Goal: Task Accomplishment & Management: Manage account settings

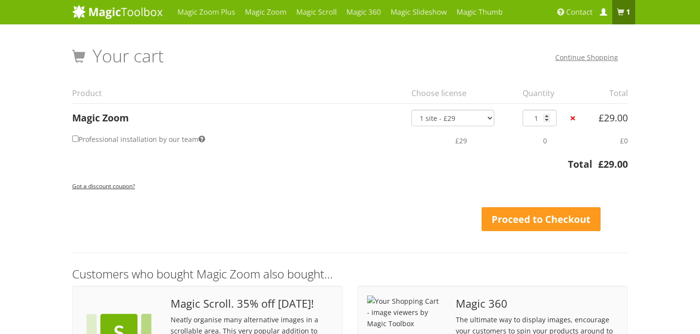
click at [602, 11] on span at bounding box center [602, 12] width 7 height 7
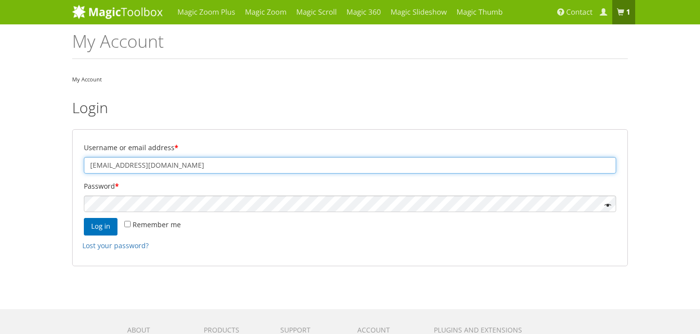
type input "olivier@francans.eu"
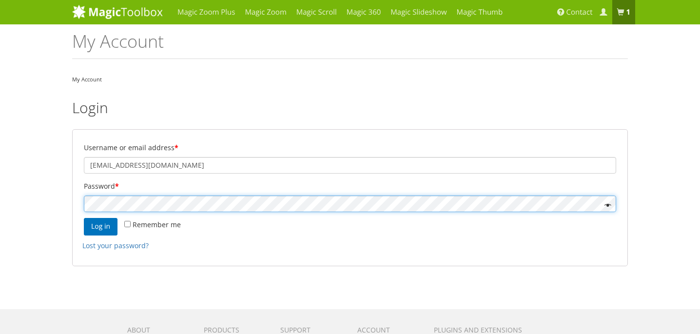
click at [100, 226] on button "Log in" at bounding box center [101, 227] width 34 height 18
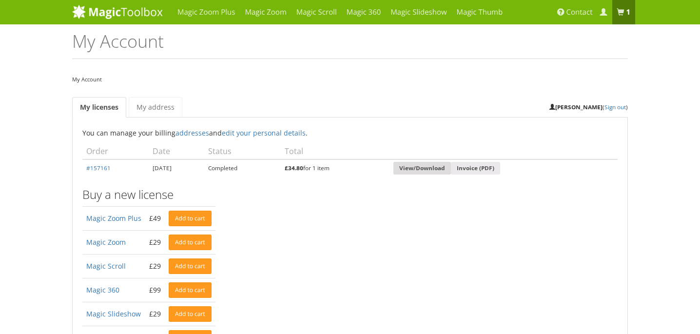
click at [437, 170] on link "View/Download" at bounding box center [421, 168] width 57 height 13
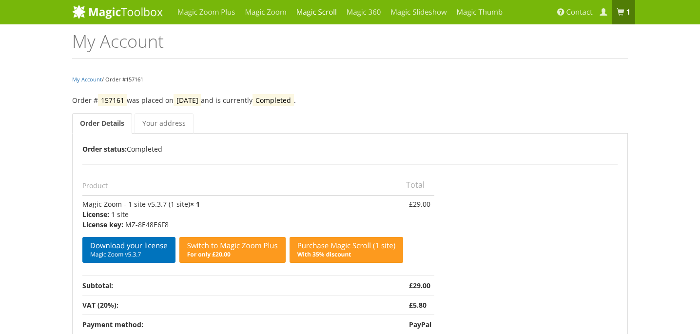
click at [311, 11] on link "Magic Scroll" at bounding box center [316, 12] width 50 height 24
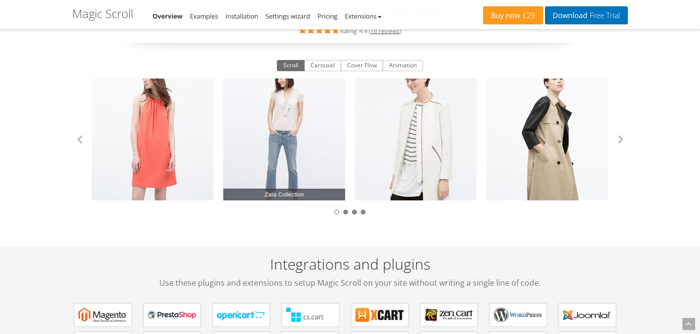
scroll to position [97, 0]
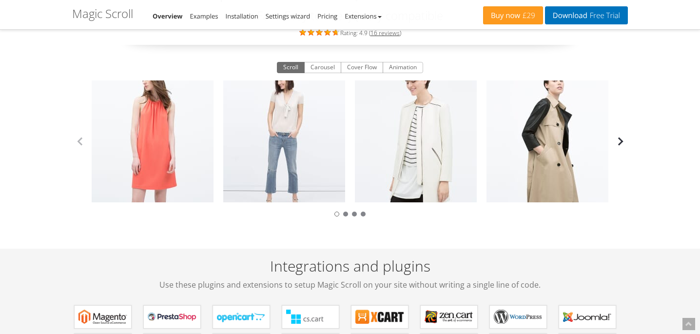
click at [620, 143] on button "button" at bounding box center [620, 141] width 15 height 15
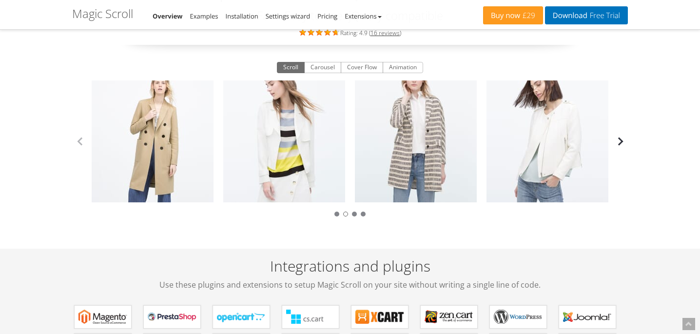
click at [620, 143] on button "button" at bounding box center [620, 141] width 15 height 15
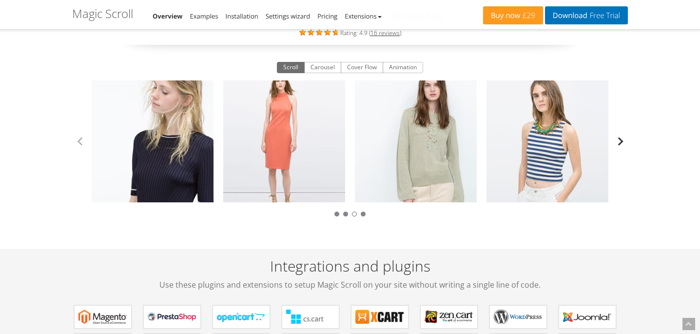
click at [620, 143] on button "button" at bounding box center [620, 141] width 15 height 15
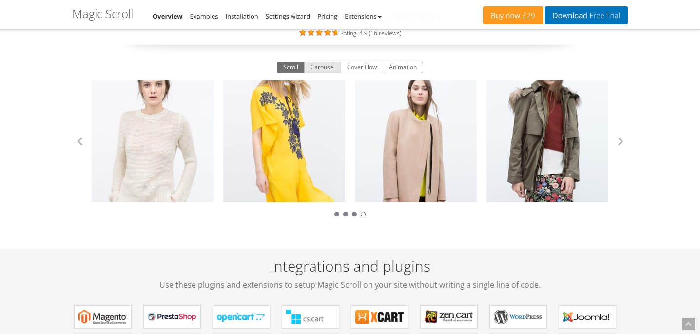
click at [334, 67] on button "Carousel" at bounding box center [322, 68] width 37 height 12
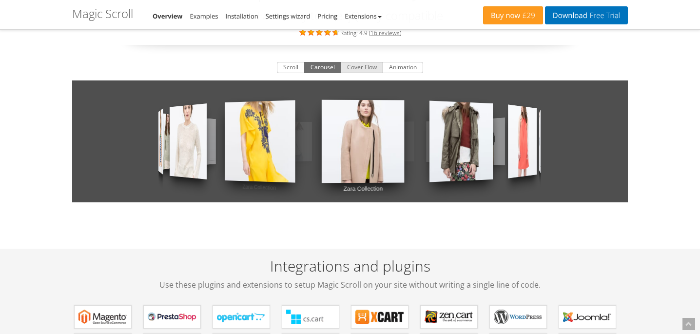
click at [366, 69] on button "Cover Flow" at bounding box center [362, 68] width 42 height 12
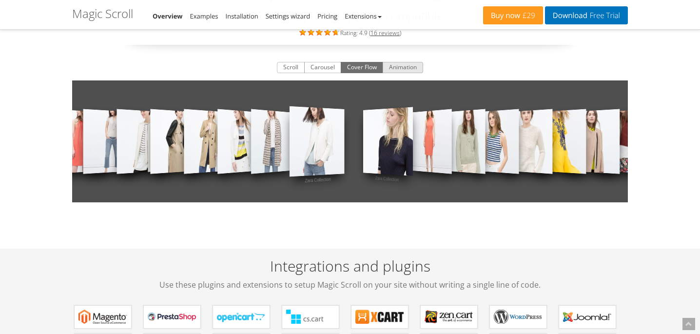
click at [409, 68] on button "Animation" at bounding box center [402, 68] width 40 height 12
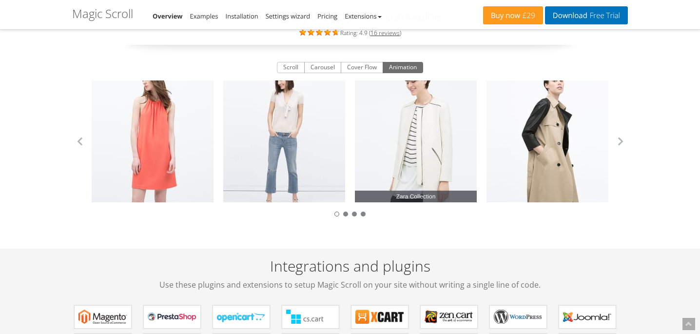
scroll to position [97, 0]
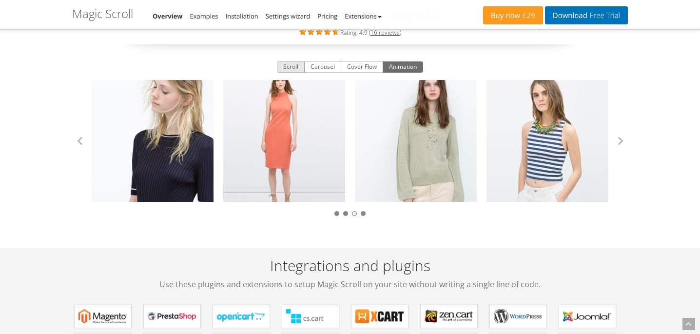
click at [286, 68] on button "Scroll" at bounding box center [291, 67] width 28 height 12
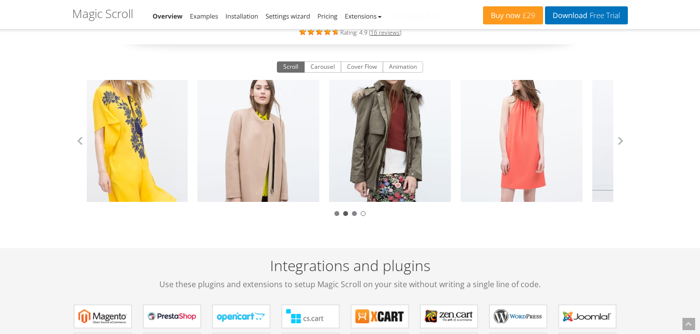
click at [343, 213] on div at bounding box center [345, 213] width 5 height 5
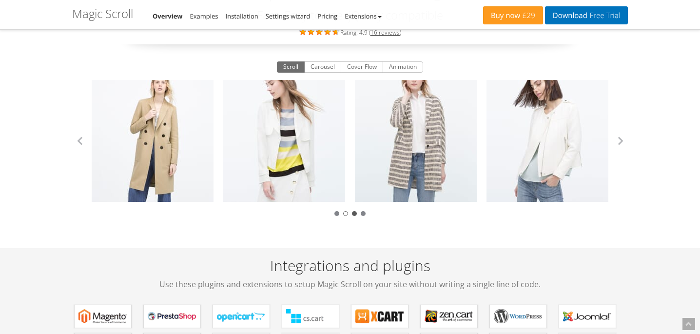
click at [355, 213] on div at bounding box center [354, 213] width 5 height 5
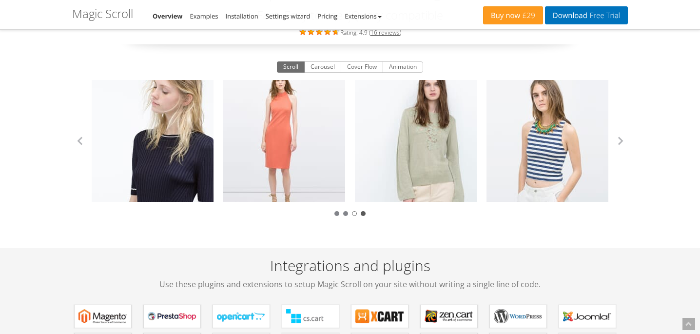
click at [362, 211] on div at bounding box center [363, 213] width 5 height 5
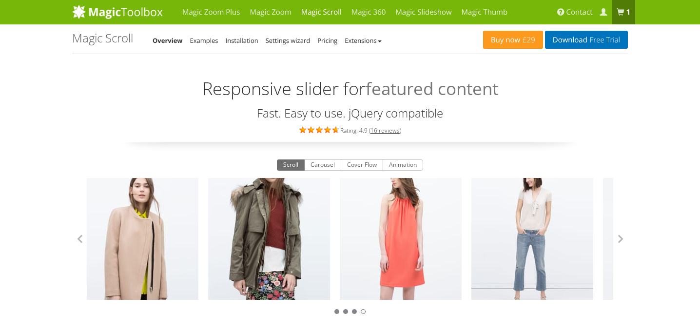
scroll to position [0, 0]
